Goal: Navigation & Orientation: Find specific page/section

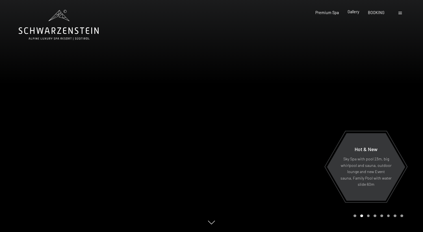
click at [354, 12] on span "Gallery" at bounding box center [353, 11] width 12 height 5
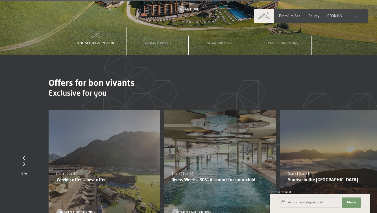
scroll to position [1583, 0]
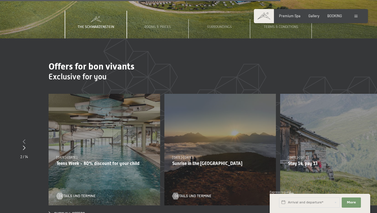
click at [23, 139] on icon at bounding box center [24, 141] width 3 height 5
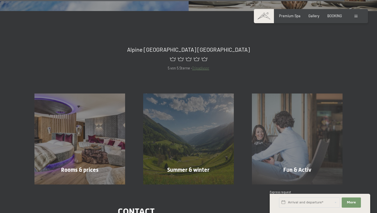
scroll to position [1964, 0]
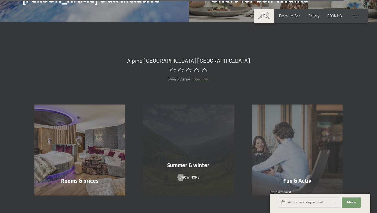
click at [208, 160] on div "Summer & winter Show more" at bounding box center [188, 149] width 109 height 91
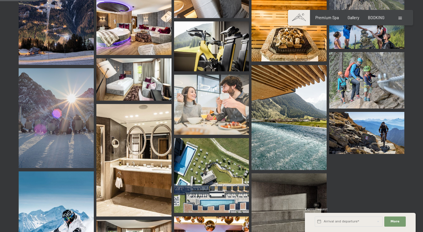
scroll to position [552, 0]
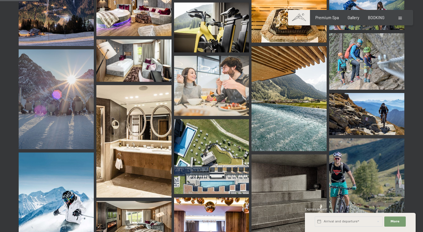
click at [301, 79] on img at bounding box center [288, 98] width 75 height 105
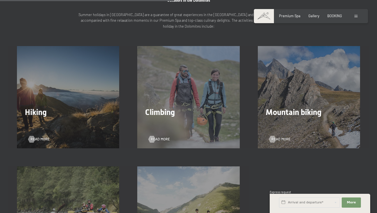
scroll to position [689, 0]
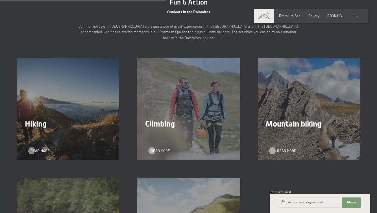
click at [279, 148] on span "Read more" at bounding box center [286, 150] width 19 height 5
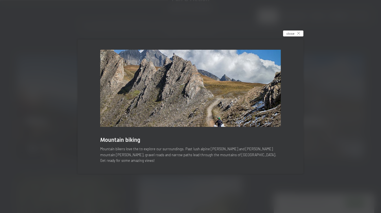
click at [294, 36] on span "close" at bounding box center [291, 33] width 8 height 5
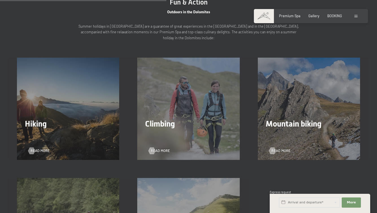
click at [81, 104] on div "Hiking Read more" at bounding box center [68, 109] width 120 height 102
click at [34, 147] on div at bounding box center [32, 150] width 4 height 7
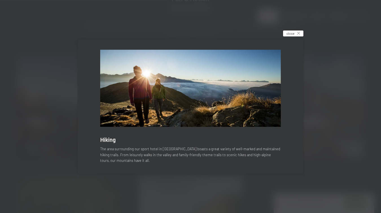
click at [288, 32] on span "close" at bounding box center [291, 33] width 8 height 5
